Goal: Task Accomplishment & Management: Manage account settings

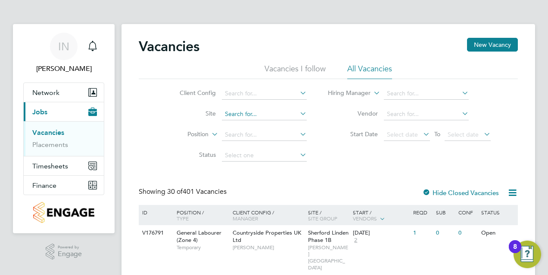
click at [259, 115] on input at bounding box center [264, 114] width 85 height 12
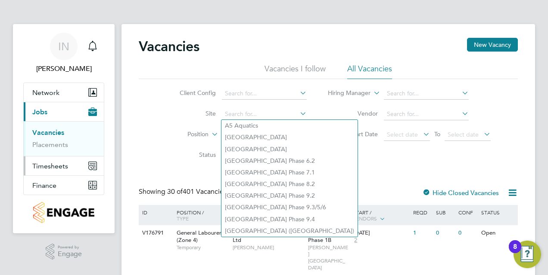
click at [56, 164] on span "Timesheets" at bounding box center [50, 166] width 36 height 8
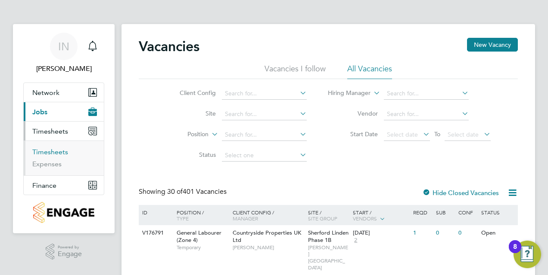
click at [59, 150] on link "Timesheets" at bounding box center [50, 152] width 36 height 8
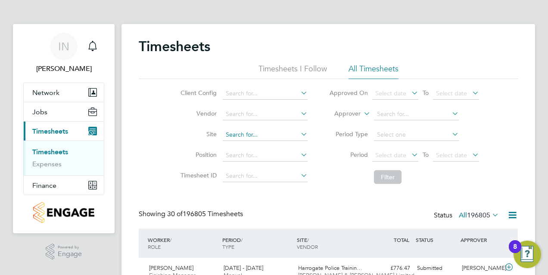
click at [242, 133] on input at bounding box center [265, 135] width 85 height 12
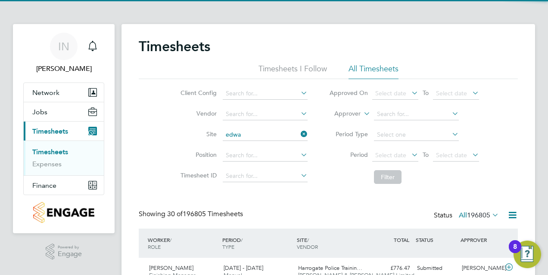
click at [245, 165] on li "Edwa lton RV" at bounding box center [378, 170] width 312 height 12
type input "Edwalton RV"
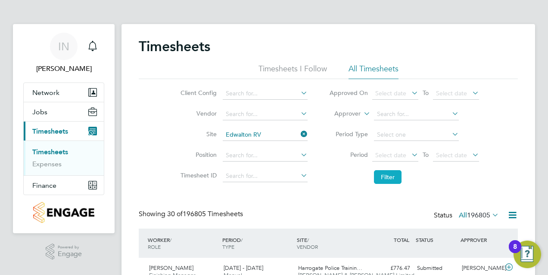
click at [374, 180] on button "Filter" at bounding box center [388, 177] width 28 height 14
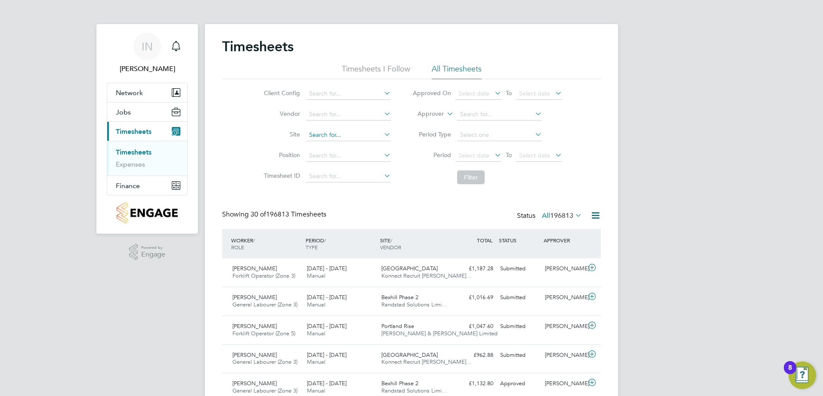
click at [337, 136] on input at bounding box center [348, 135] width 85 height 12
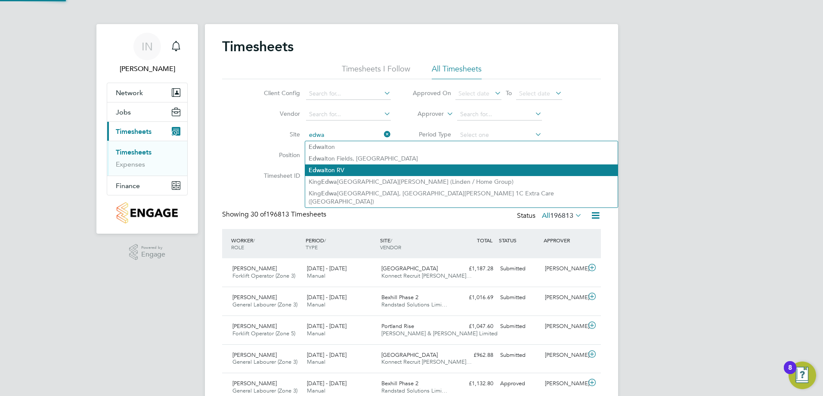
click at [342, 170] on li "Edwa lton RV" at bounding box center [461, 170] width 313 height 12
type input "Edwalton RV"
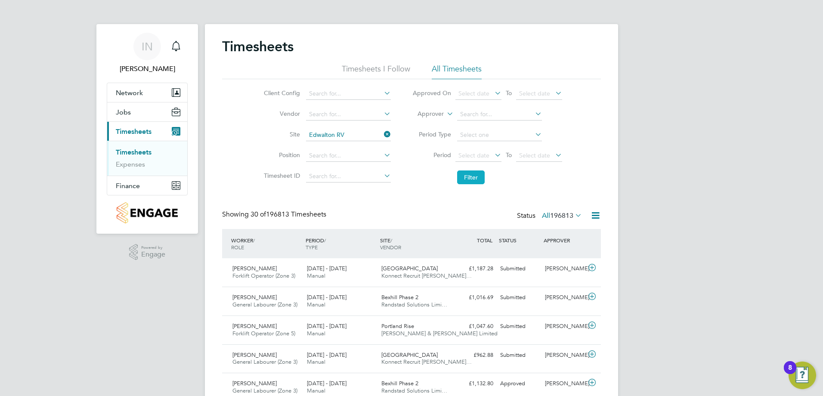
click at [471, 174] on button "Filter" at bounding box center [471, 177] width 28 height 14
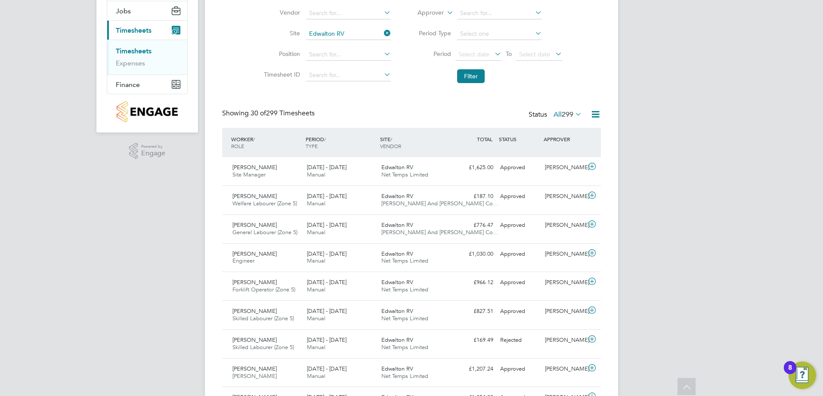
scroll to position [86, 0]
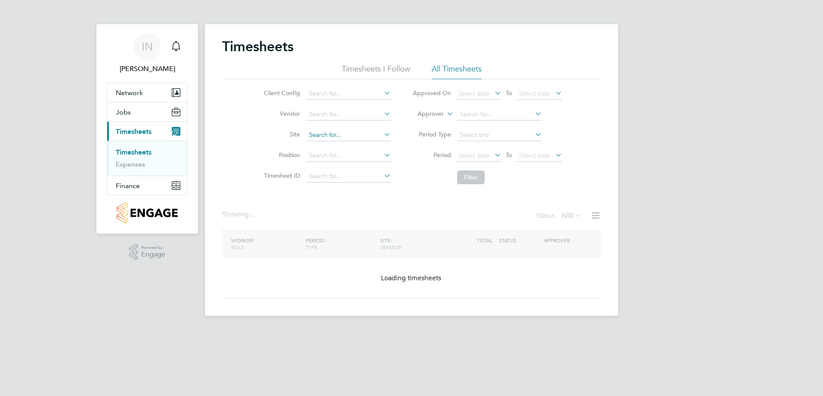
click at [325, 132] on input at bounding box center [348, 135] width 85 height 12
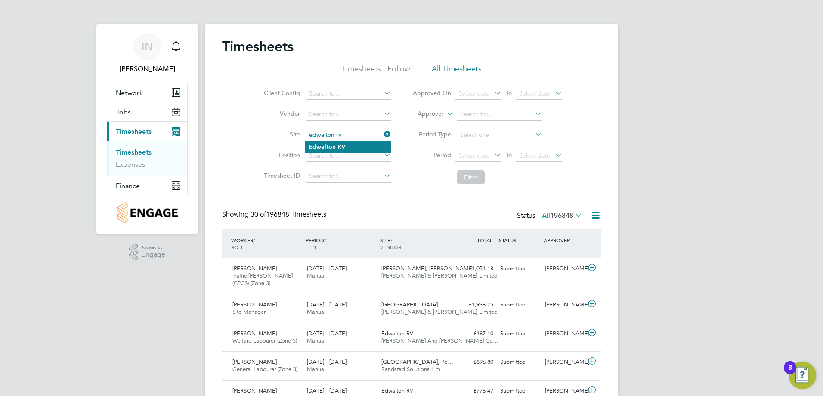
click at [325, 143] on b "Edwalton" at bounding box center [322, 146] width 27 height 7
type input "Edwalton RV"
click at [474, 179] on button "Filter" at bounding box center [471, 177] width 28 height 14
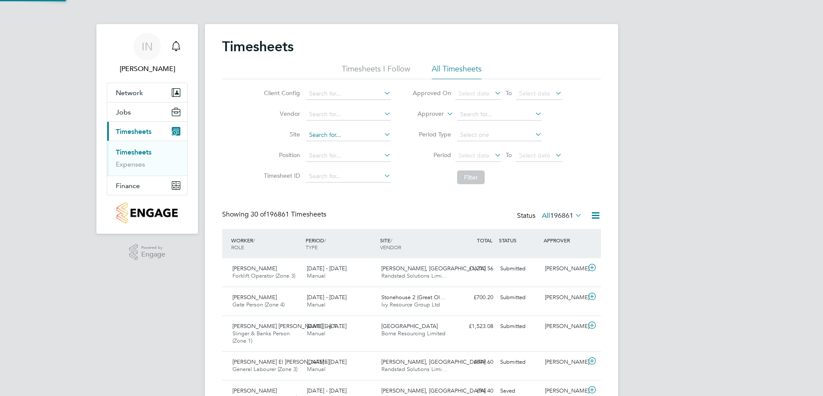
click at [343, 135] on input at bounding box center [348, 135] width 85 height 12
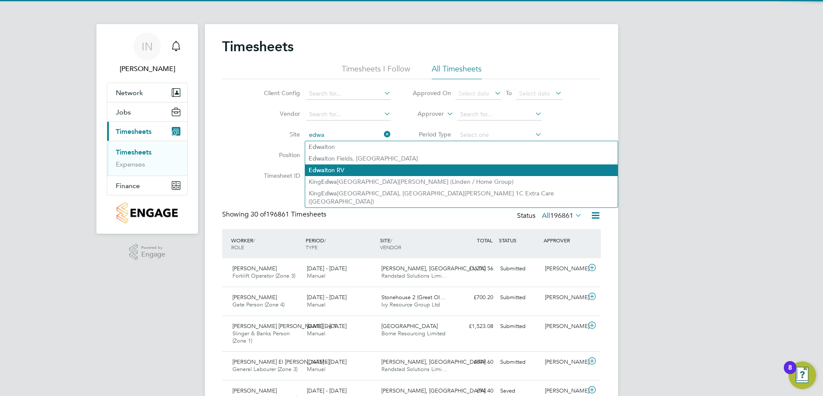
click at [339, 169] on li "Edwa lton RV" at bounding box center [461, 170] width 313 height 12
type input "Edwalton RV"
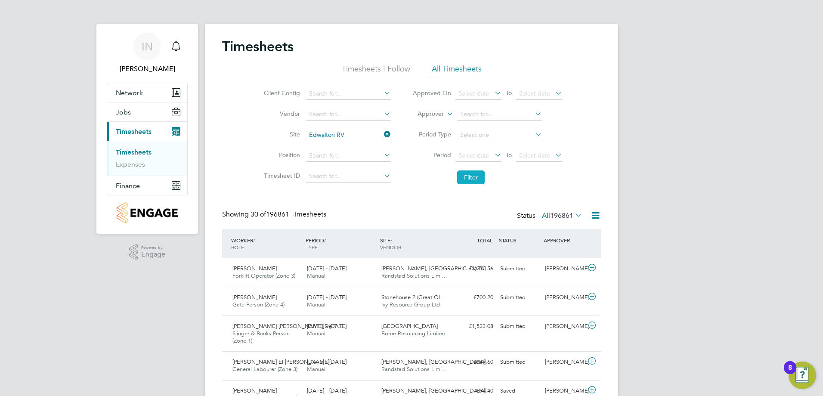
click at [462, 180] on button "Filter" at bounding box center [471, 177] width 28 height 14
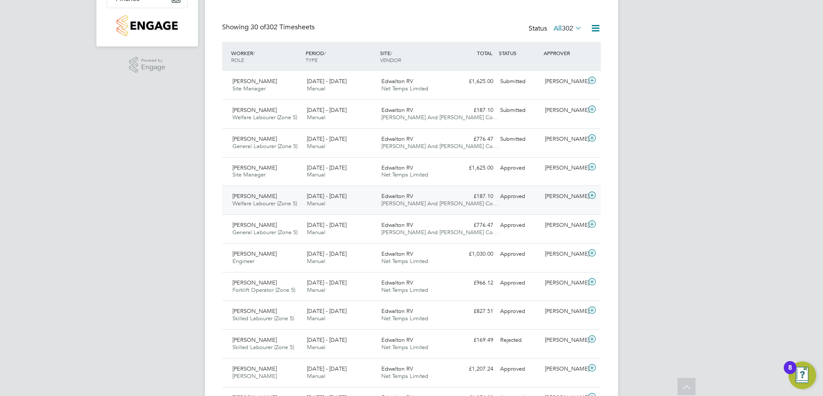
scroll to position [172, 0]
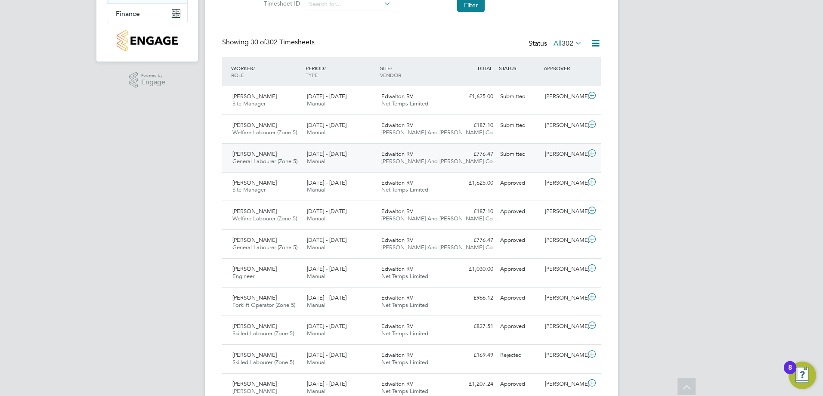
click at [592, 156] on icon at bounding box center [592, 153] width 11 height 7
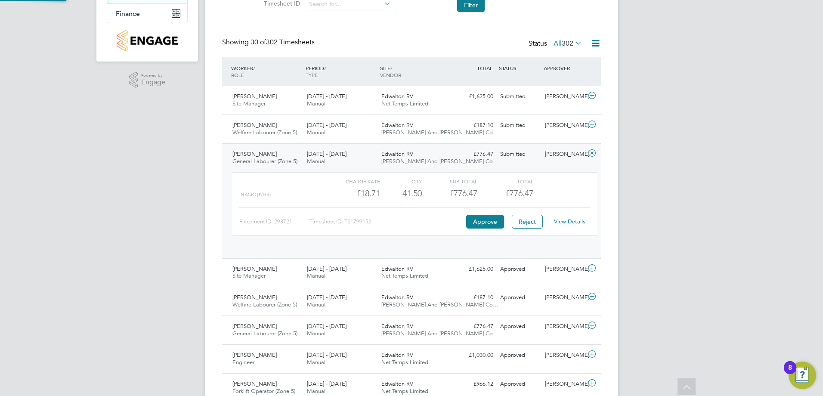
scroll to position [15, 84]
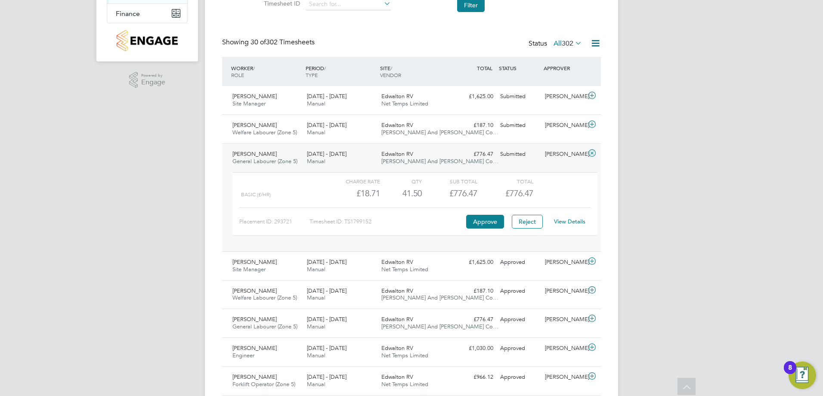
click at [568, 220] on link "View Details" at bounding box center [569, 221] width 31 height 7
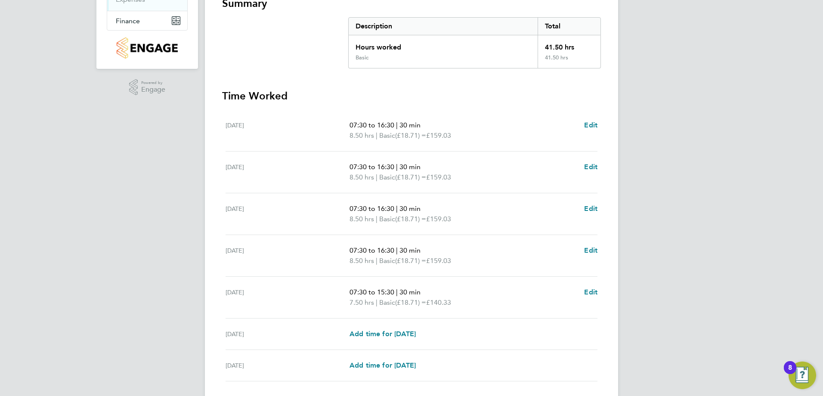
scroll to position [226, 0]
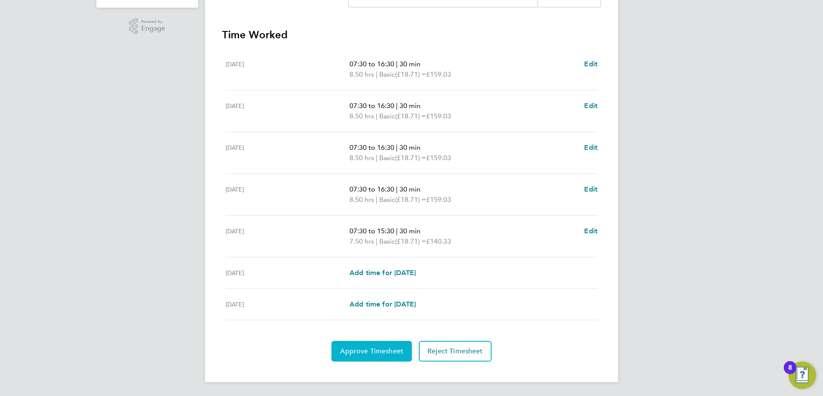
click at [387, 350] on span "Approve Timesheet" at bounding box center [371, 351] width 63 height 9
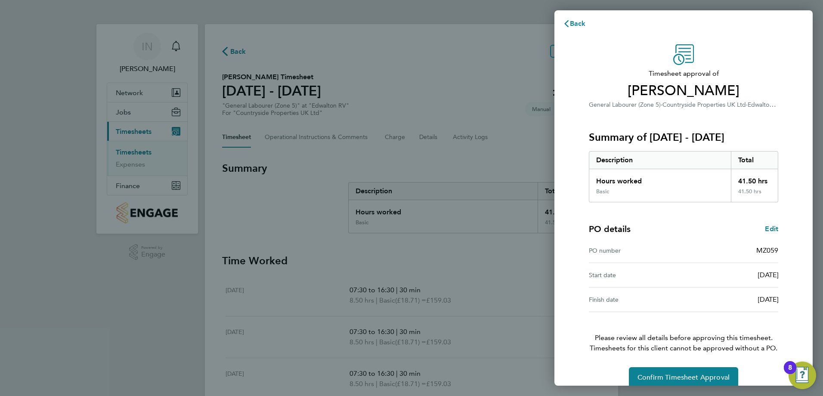
scroll to position [16, 0]
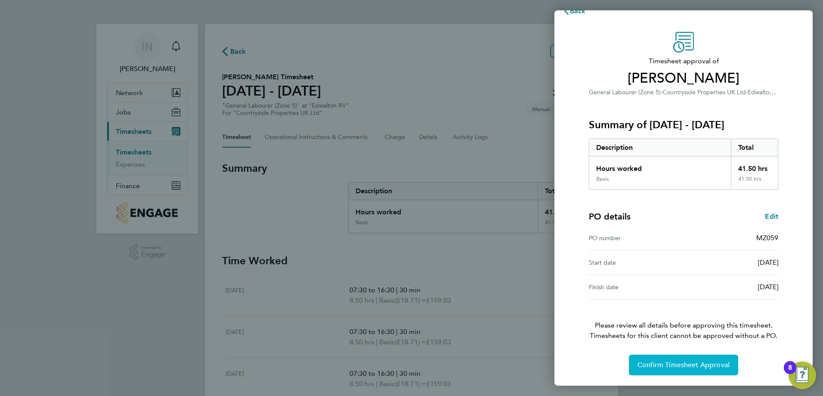
click at [678, 358] on button "Confirm Timesheet Approval" at bounding box center [683, 365] width 109 height 21
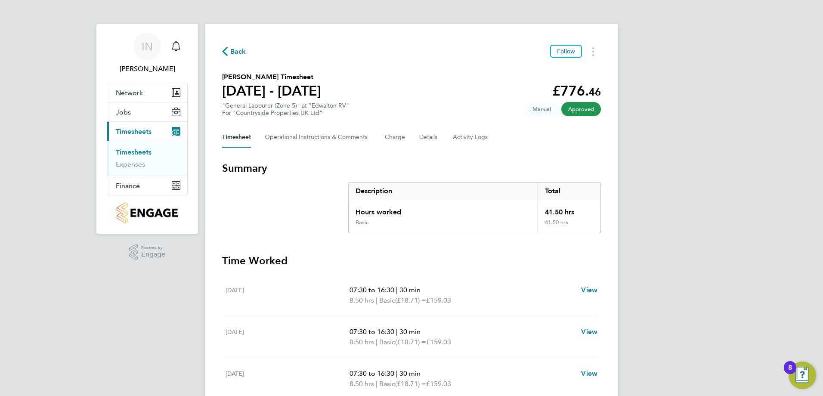
click at [227, 53] on icon "button" at bounding box center [225, 51] width 6 height 9
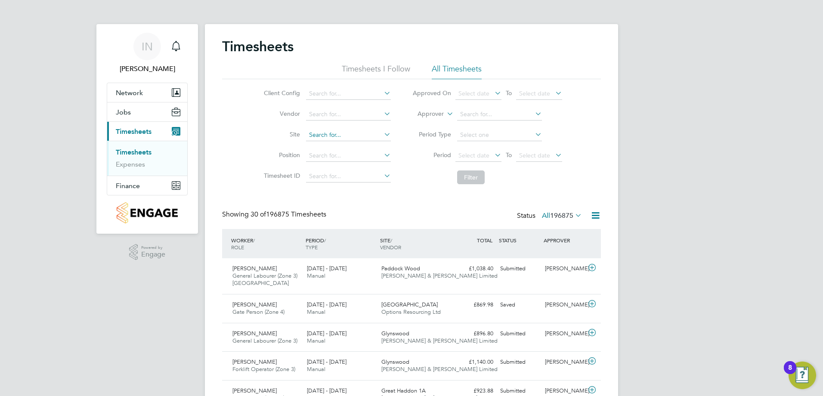
click at [326, 136] on input at bounding box center [348, 135] width 85 height 12
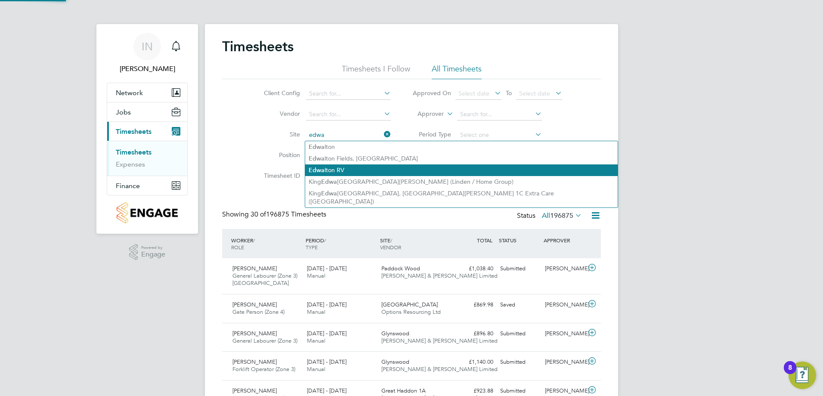
click at [328, 169] on li "Edwa lton RV" at bounding box center [461, 170] width 313 height 12
type input "Edwalton RV"
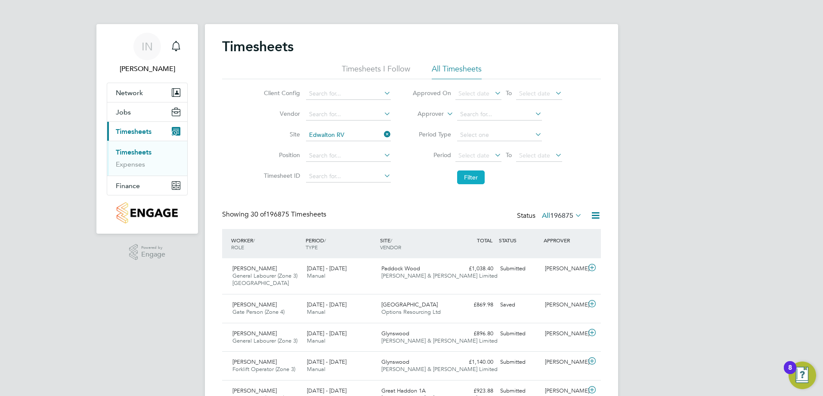
click at [463, 180] on button "Filter" at bounding box center [471, 177] width 28 height 14
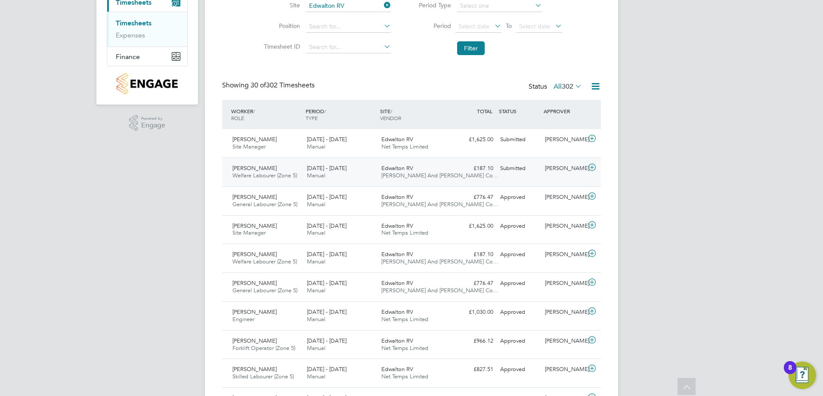
click at [593, 169] on icon at bounding box center [592, 167] width 11 height 7
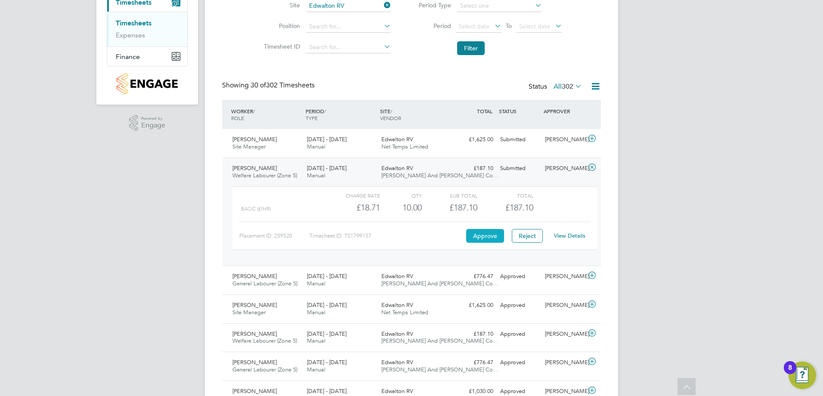
click at [483, 229] on button "Approve" at bounding box center [485, 236] width 38 height 14
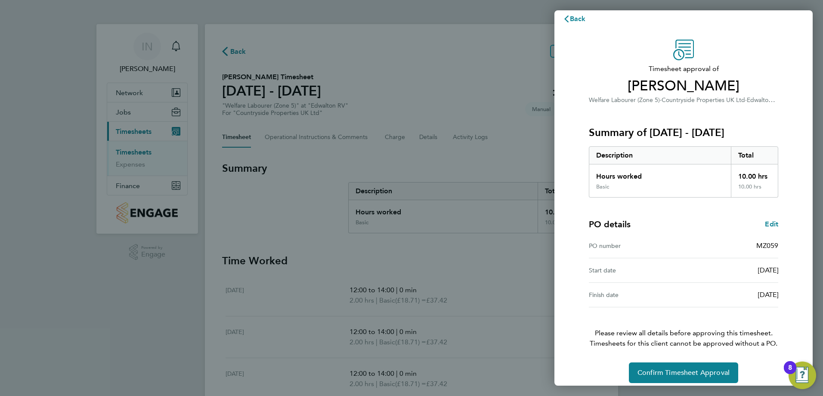
scroll to position [16, 0]
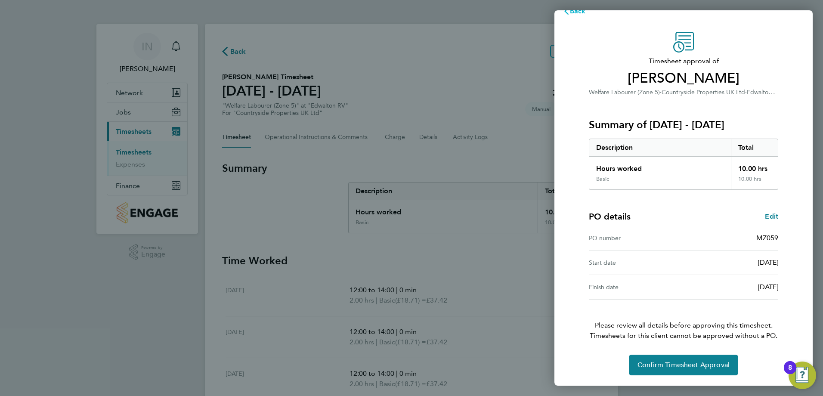
click at [579, 14] on span "Back" at bounding box center [578, 11] width 16 height 8
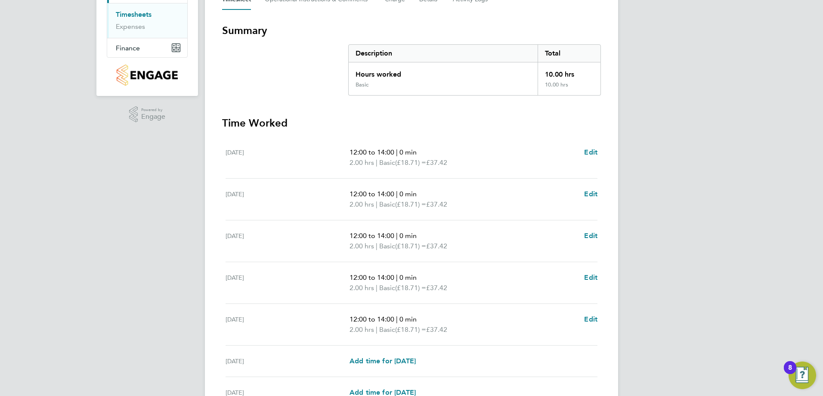
scroll to position [215, 0]
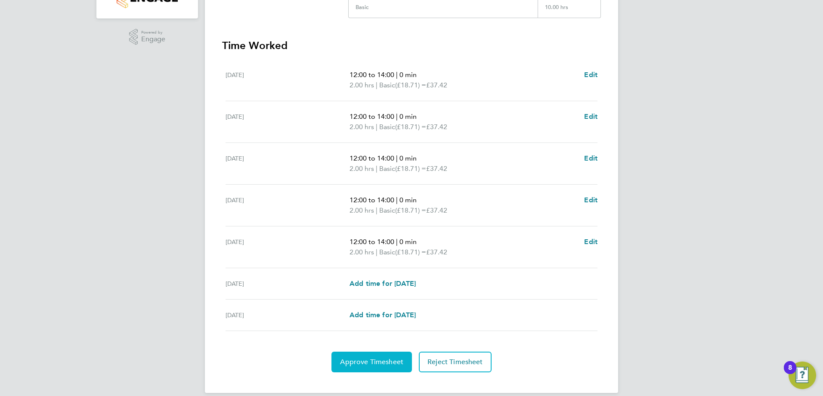
click at [375, 364] on span "Approve Timesheet" at bounding box center [371, 362] width 63 height 9
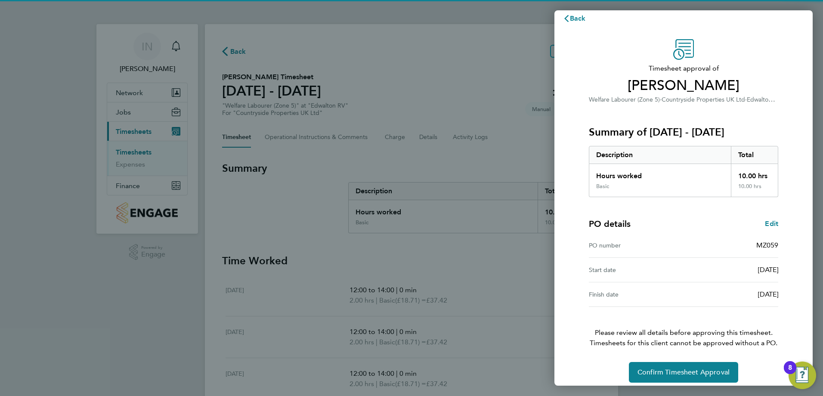
scroll to position [16, 0]
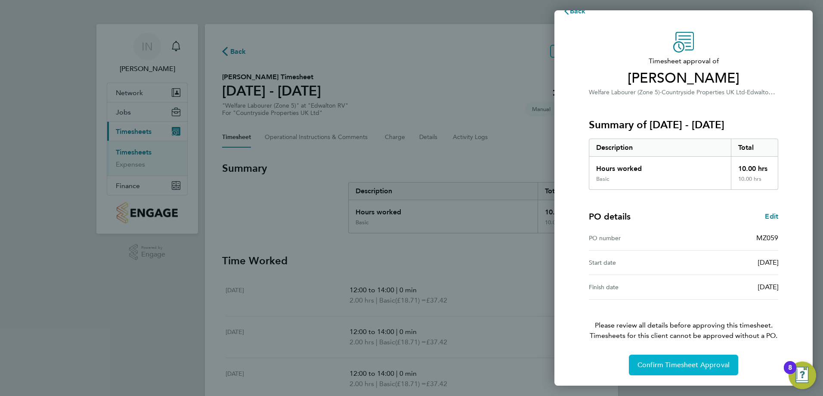
click at [691, 365] on span "Confirm Timesheet Approval" at bounding box center [684, 365] width 92 height 9
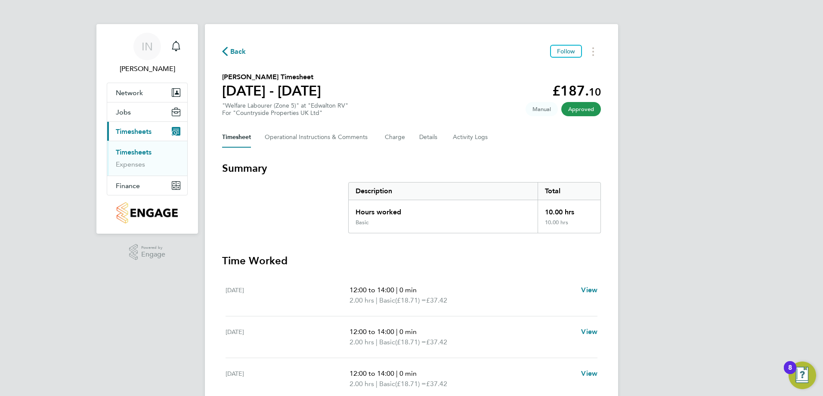
click at [228, 50] on span "Back" at bounding box center [234, 51] width 24 height 8
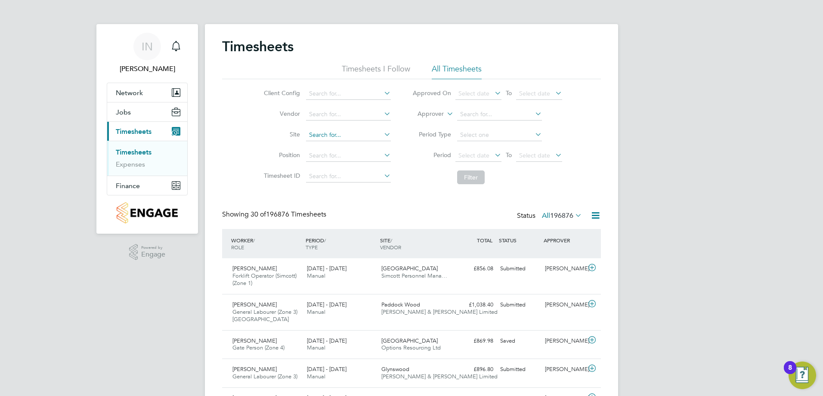
click at [340, 136] on input at bounding box center [348, 135] width 85 height 12
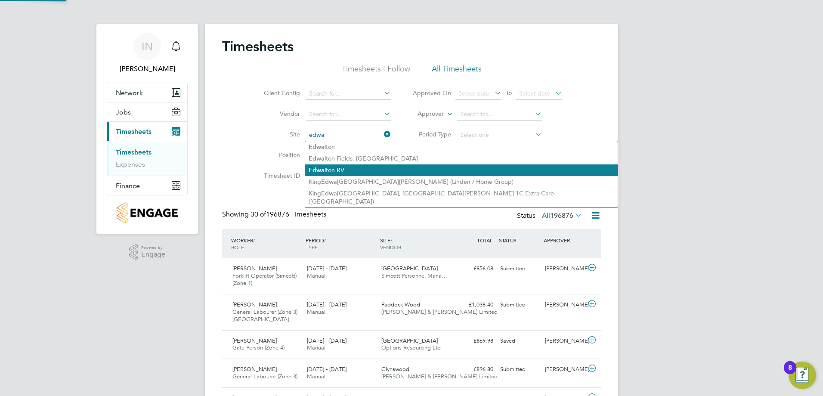
click at [356, 171] on li "Edwa lton RV" at bounding box center [461, 170] width 313 height 12
type input "Edwalton RV"
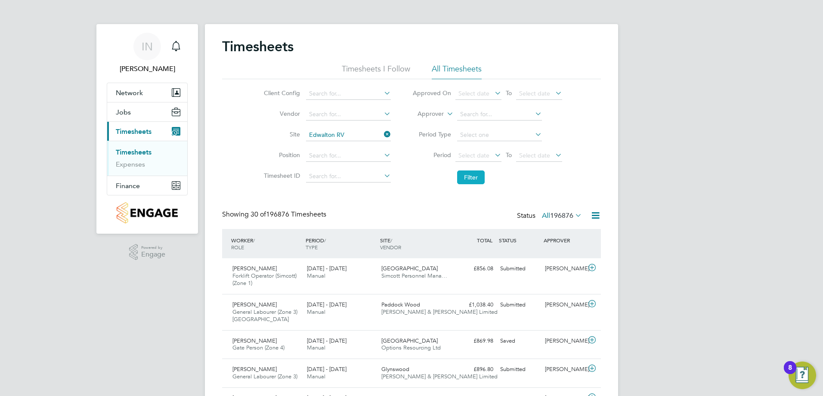
click at [458, 174] on button "Filter" at bounding box center [471, 177] width 28 height 14
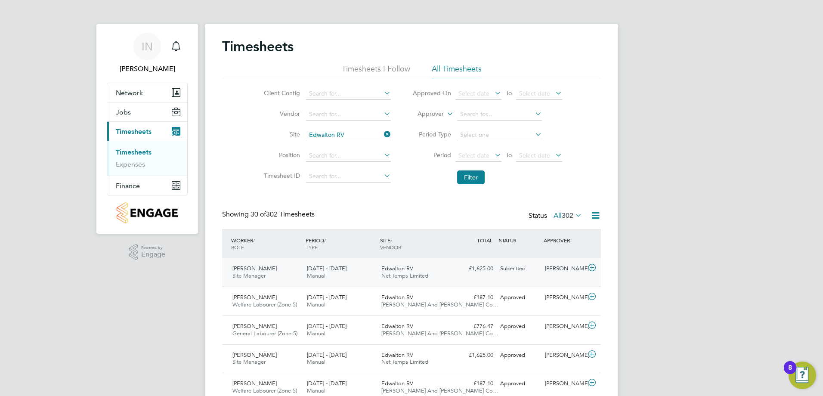
click at [591, 268] on icon at bounding box center [592, 267] width 11 height 7
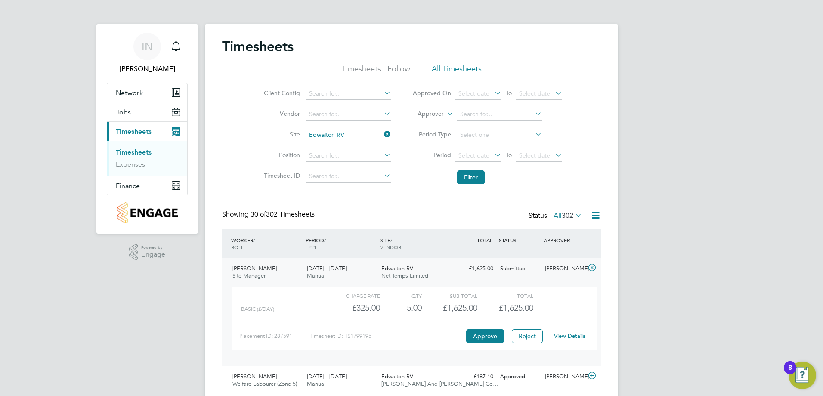
click at [573, 338] on link "View Details" at bounding box center [569, 335] width 31 height 7
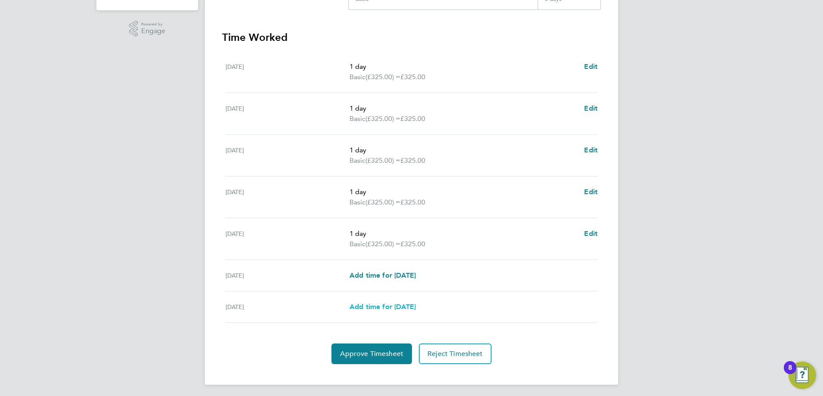
scroll to position [226, 0]
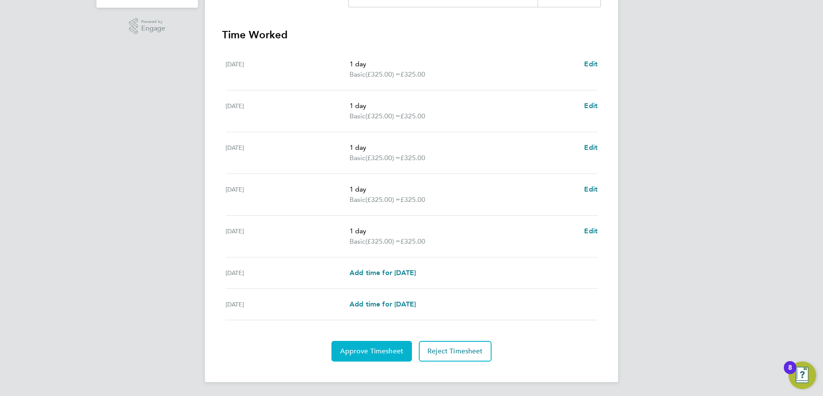
click at [377, 358] on button "Approve Timesheet" at bounding box center [371, 351] width 80 height 21
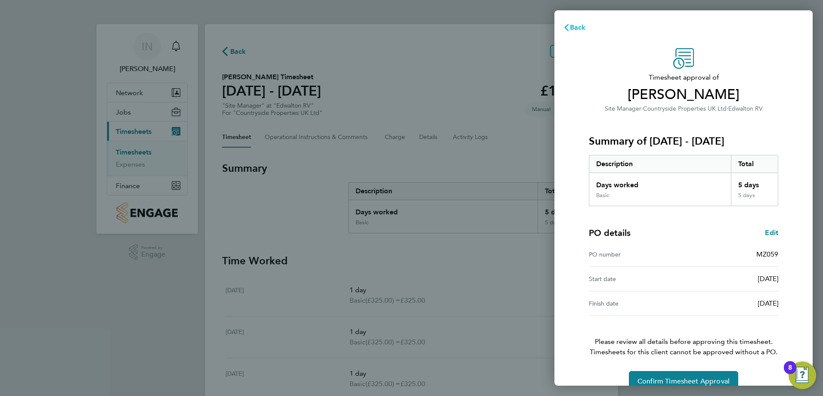
click at [586, 30] on button "Back" at bounding box center [574, 27] width 40 height 17
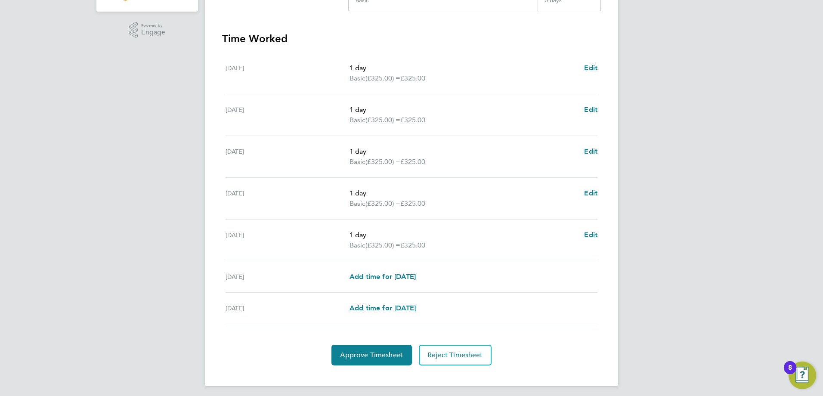
scroll to position [226, 0]
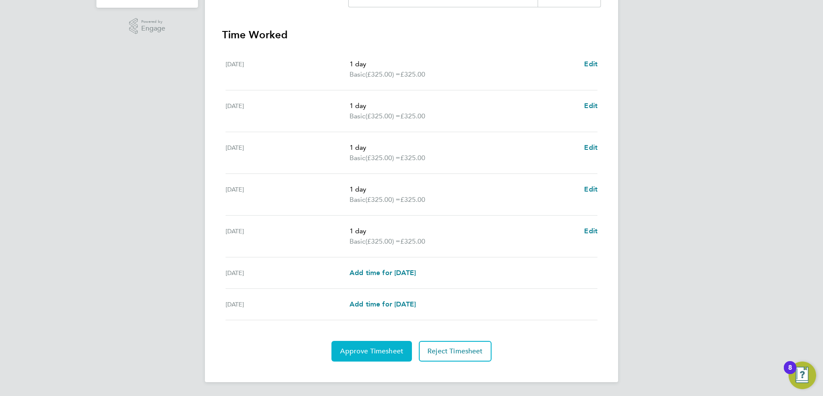
click at [382, 354] on span "Approve Timesheet" at bounding box center [371, 351] width 63 height 9
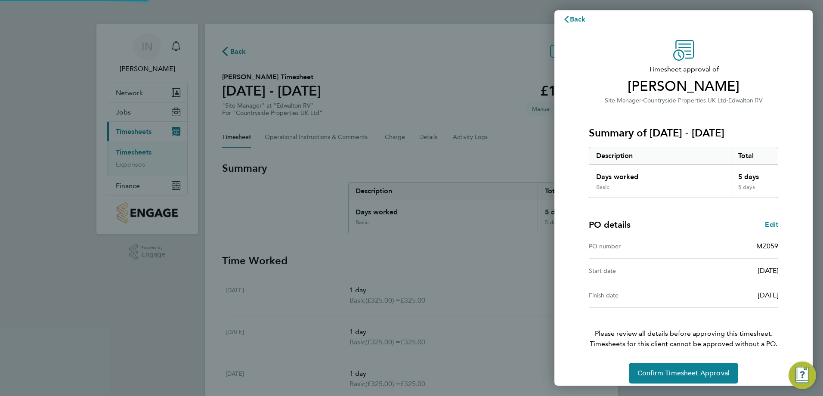
scroll to position [16, 0]
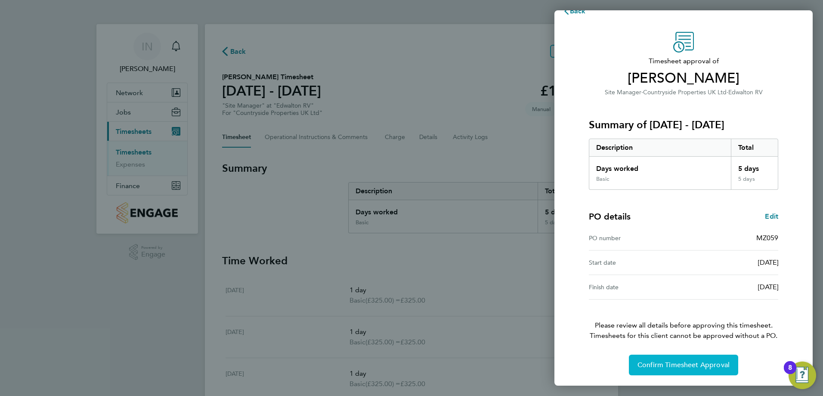
click at [670, 361] on span "Confirm Timesheet Approval" at bounding box center [684, 365] width 92 height 9
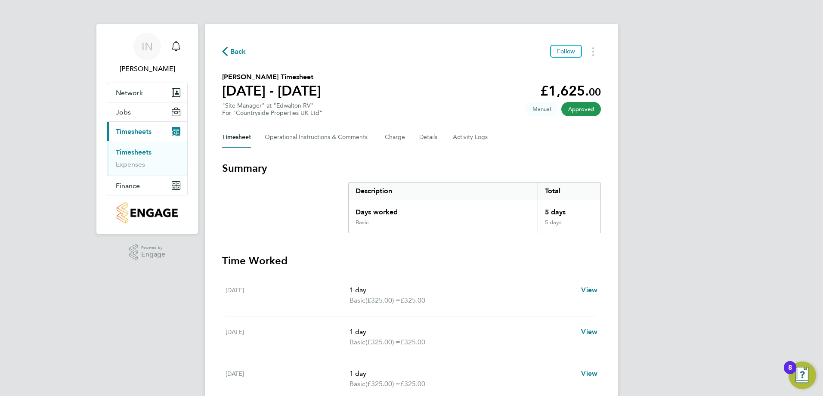
click at [241, 51] on span "Back" at bounding box center [238, 51] width 16 height 10
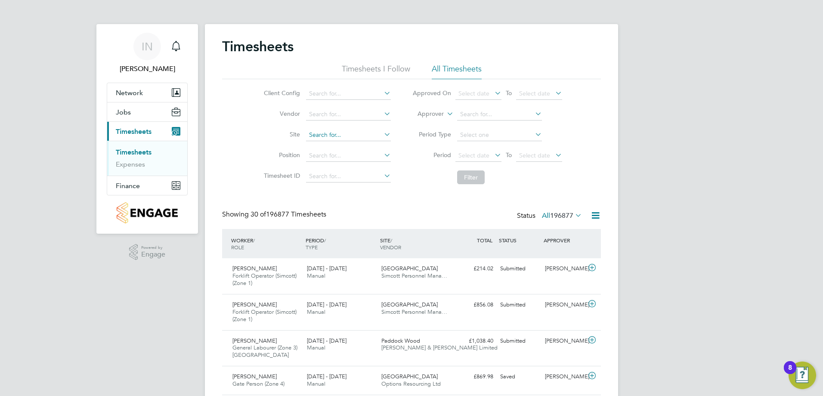
click at [332, 133] on input at bounding box center [348, 135] width 85 height 12
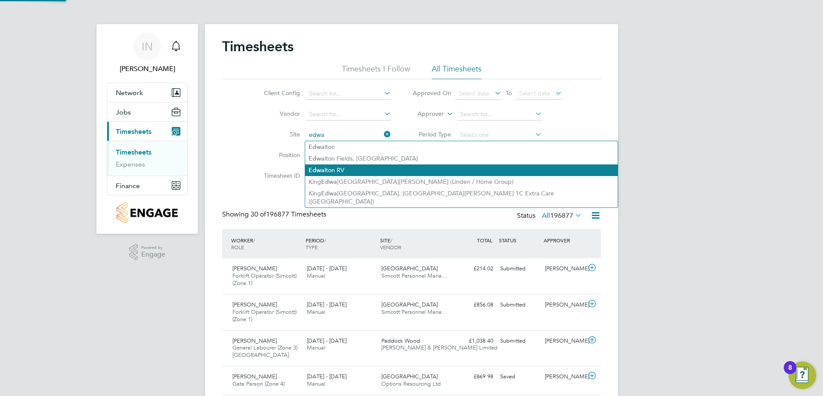
click at [356, 166] on li "Edwa lton RV" at bounding box center [461, 170] width 313 height 12
type input "Edwalton RV"
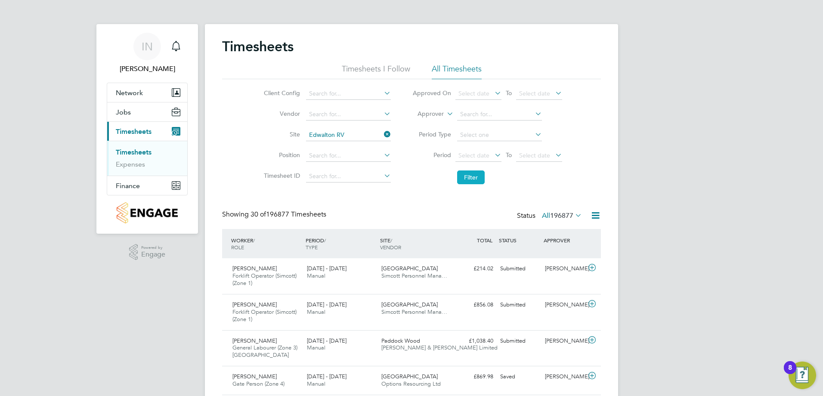
click at [464, 179] on button "Filter" at bounding box center [471, 177] width 28 height 14
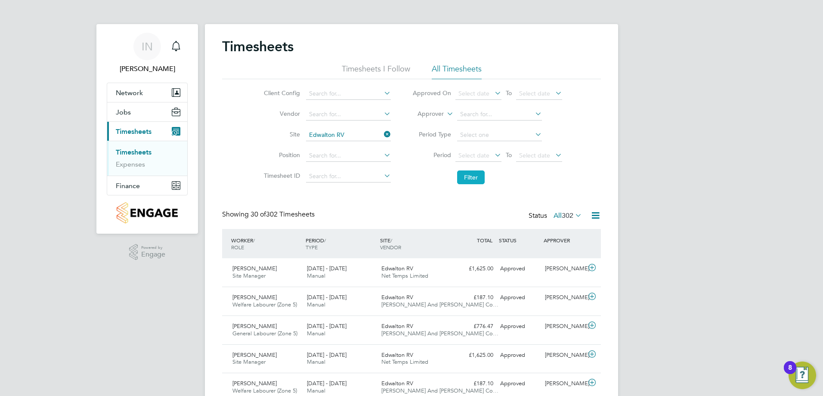
click at [464, 178] on button "Filter" at bounding box center [471, 177] width 28 height 14
